Goal: Download file/media

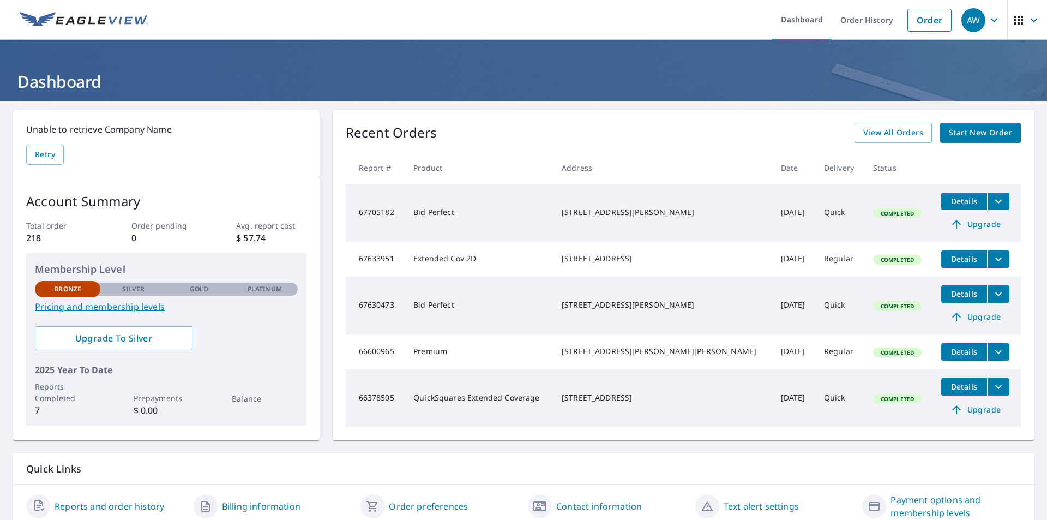
click at [946, 266] on button "Details" at bounding box center [964, 258] width 46 height 17
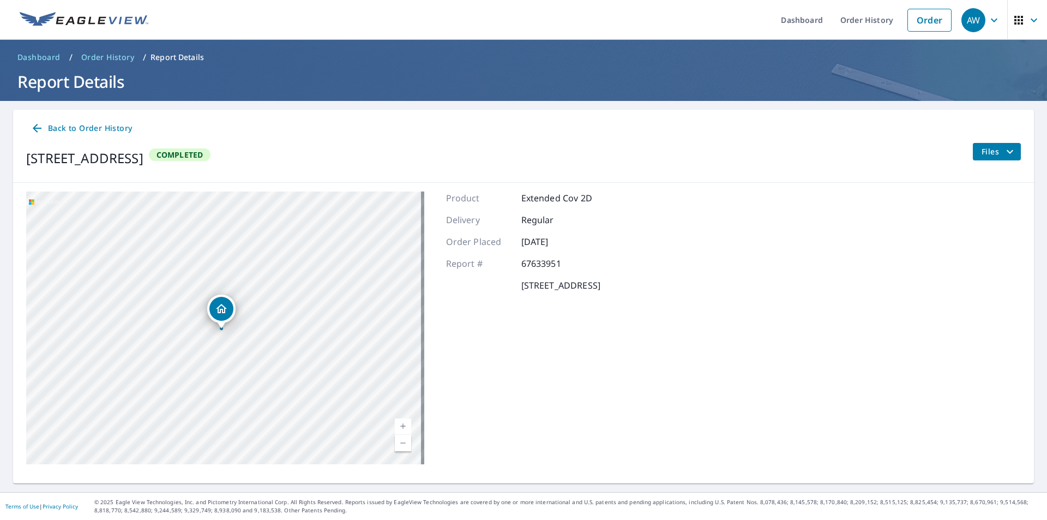
click at [571, 423] on div "Product Extended Cov 2D Delivery Regular Order Placed [DATE] Report # 67633951 …" at bounding box center [523, 327] width 154 height 273
click at [1003, 148] on icon "filesDropdownBtn-67633951" at bounding box center [1009, 151] width 13 height 13
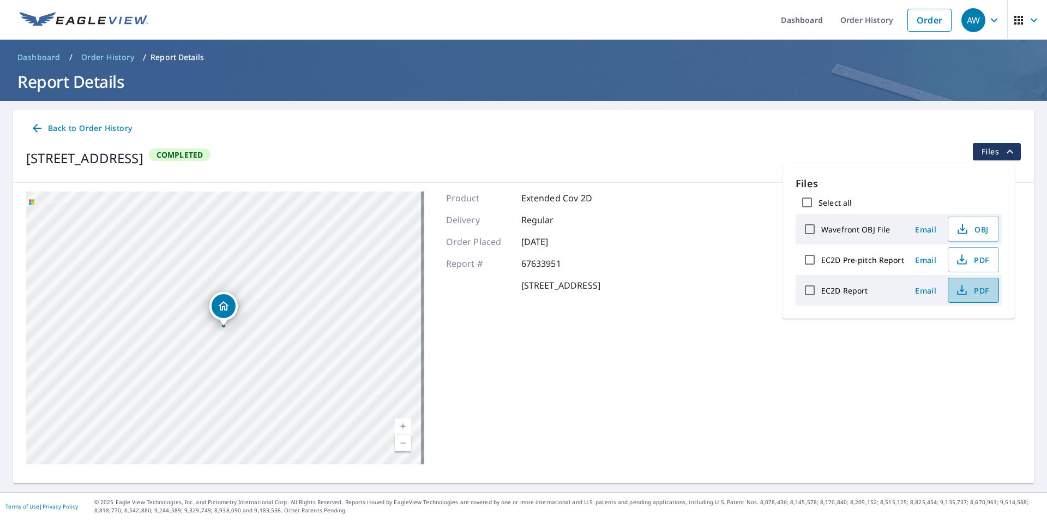
click at [962, 293] on icon "button" at bounding box center [961, 290] width 13 height 13
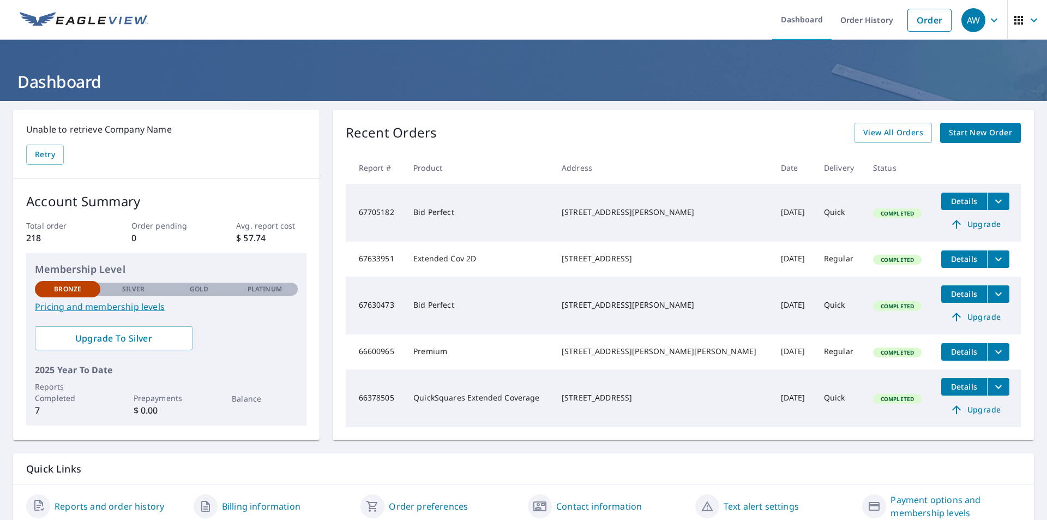
click at [419, 260] on td "Extended Cov 2D" at bounding box center [479, 259] width 148 height 35
click at [418, 260] on td "Extended Cov 2D" at bounding box center [479, 259] width 148 height 35
click at [992, 261] on icon "filesDropdownBtn-67633951" at bounding box center [998, 258] width 13 height 13
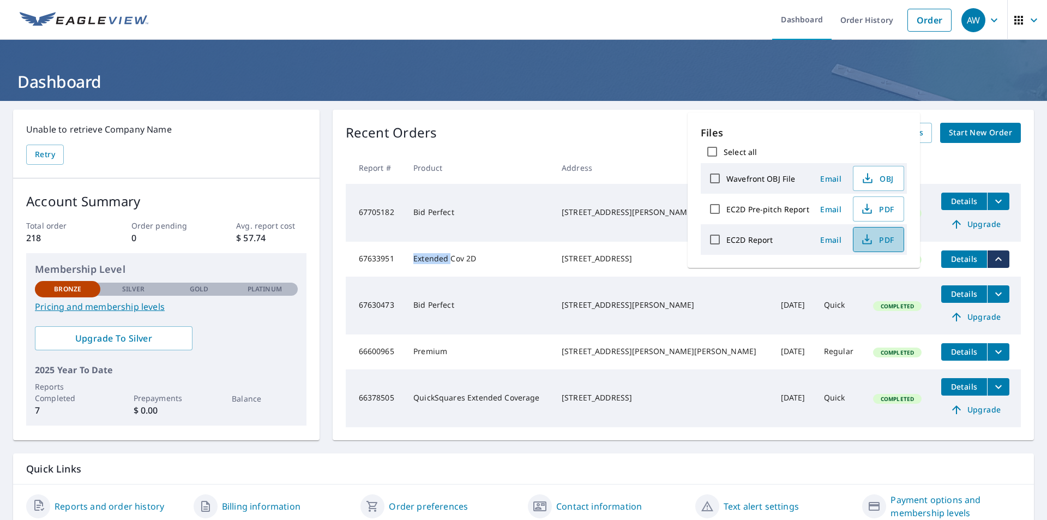
click at [882, 242] on span "PDF" at bounding box center [877, 239] width 35 height 13
